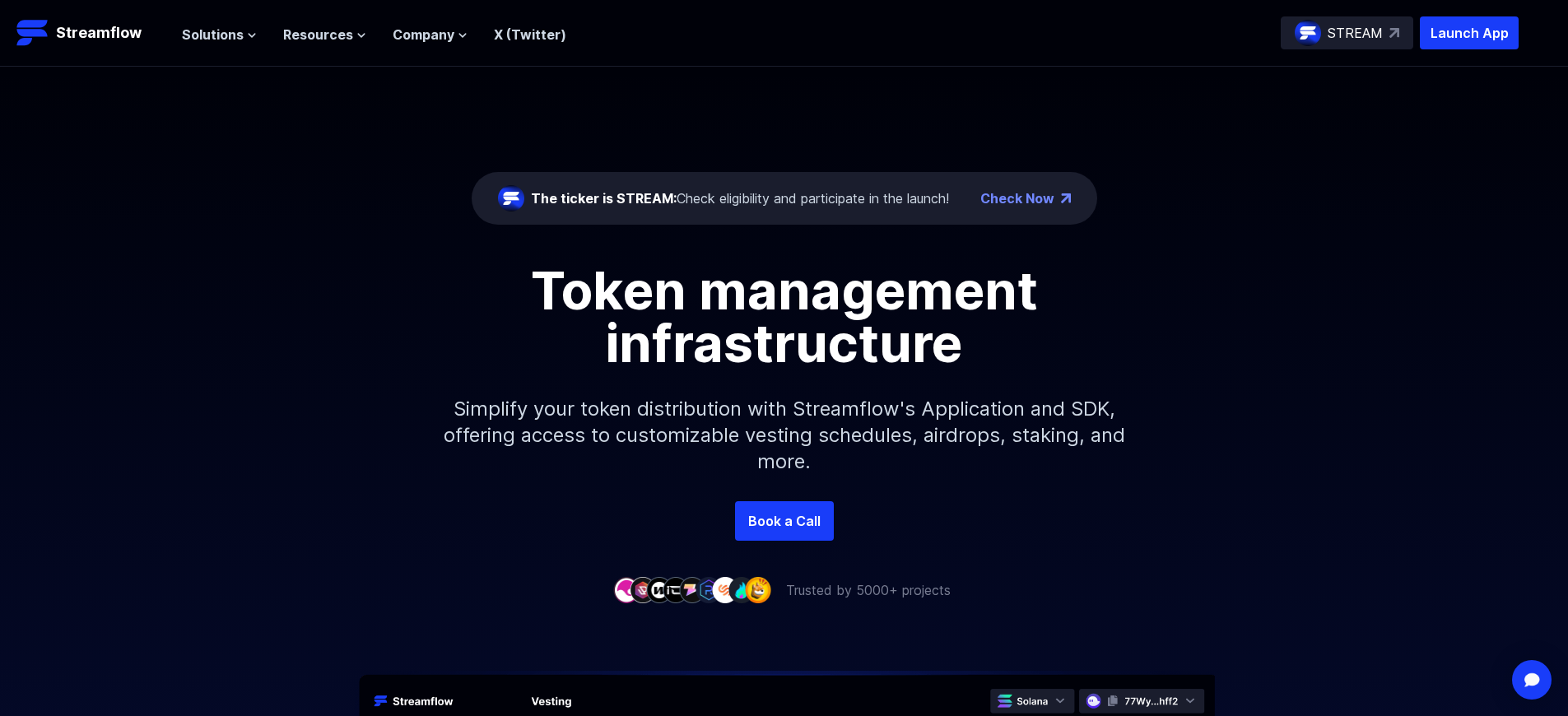
click at [1469, 33] on p "Launch App" at bounding box center [1469, 33] width 98 height 33
